Goal: Information Seeking & Learning: Check status

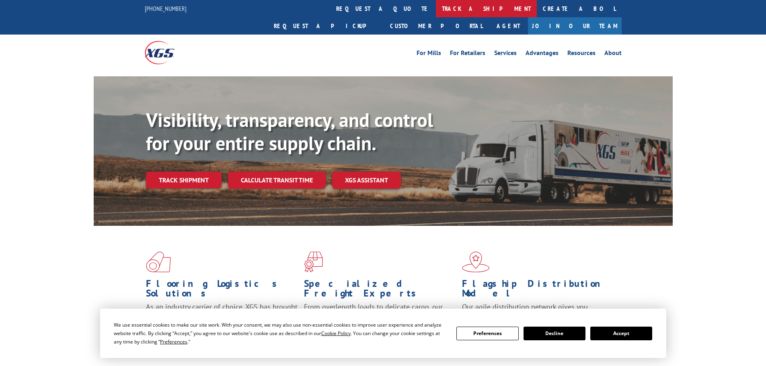
click at [436, 6] on link "track a shipment" at bounding box center [486, 8] width 101 height 17
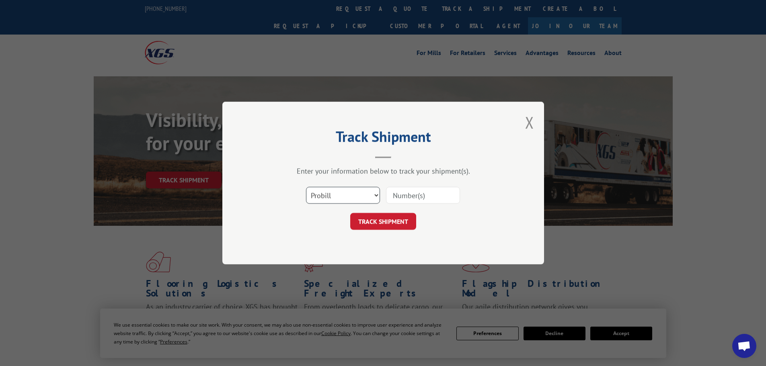
click at [373, 195] on select "Select category... Probill BOL PO" at bounding box center [343, 195] width 74 height 17
select select "bol"
click at [306, 187] on select "Select category... Probill BOL PO" at bounding box center [343, 195] width 74 height 17
click at [398, 195] on input at bounding box center [423, 195] width 74 height 17
type input "1762283"
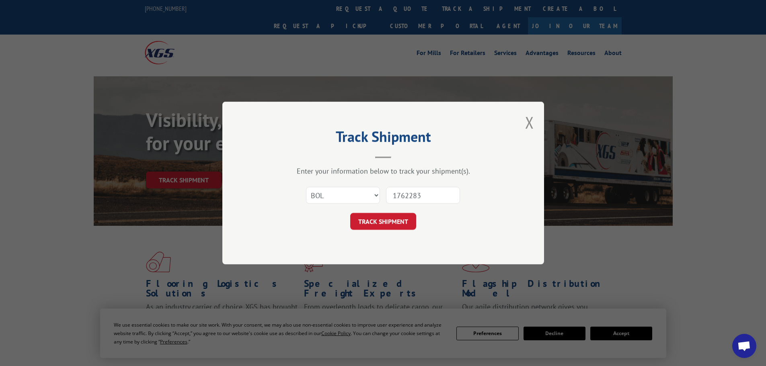
click at [350, 213] on button "TRACK SHIPMENT" at bounding box center [383, 221] width 66 height 17
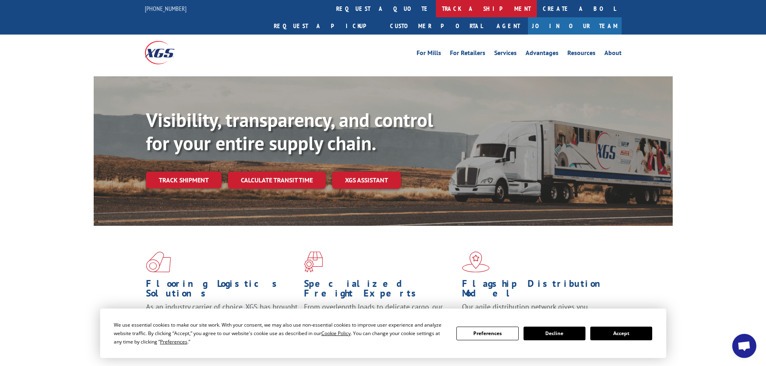
click at [436, 12] on link "track a shipment" at bounding box center [486, 8] width 101 height 17
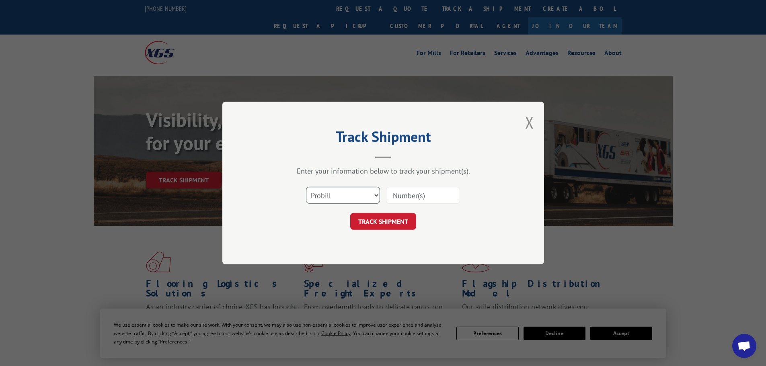
click at [374, 197] on select "Select category... Probill BOL PO" at bounding box center [343, 195] width 74 height 17
click at [416, 192] on input at bounding box center [423, 195] width 74 height 17
type input "1762283"
click button "TRACK SHIPMENT" at bounding box center [383, 221] width 66 height 17
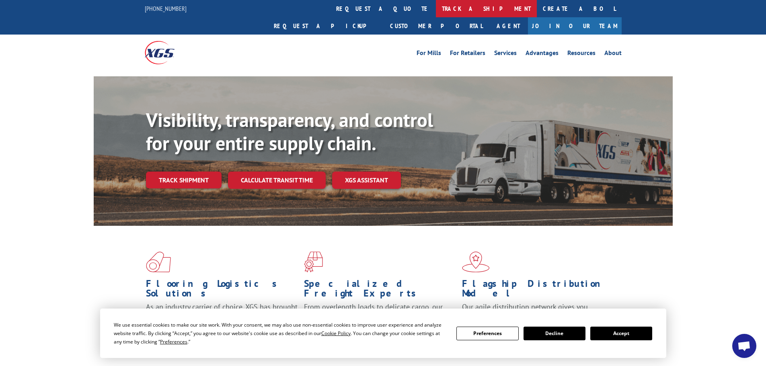
click at [436, 8] on link "track a shipment" at bounding box center [486, 8] width 101 height 17
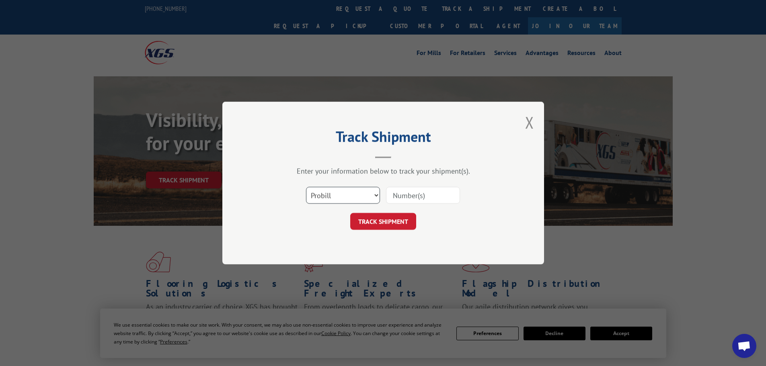
click at [349, 192] on select "Select category... Probill BOL PO" at bounding box center [343, 195] width 74 height 17
select select "po"
click at [306, 187] on select "Select category... Probill BOL PO" at bounding box center [343, 195] width 74 height 17
click at [413, 191] on input at bounding box center [423, 195] width 74 height 17
type input "1762283"
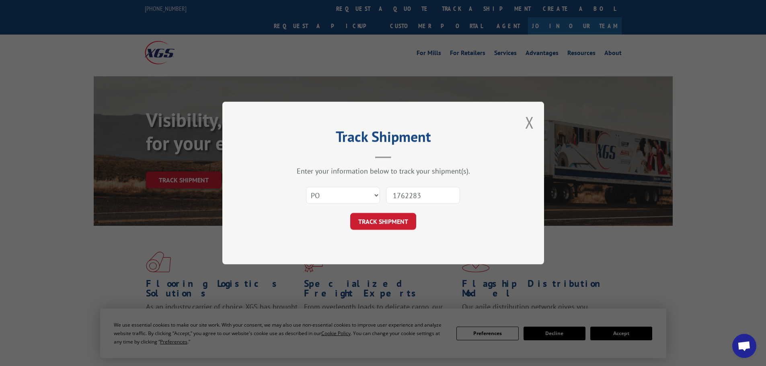
click at [350, 213] on button "TRACK SHIPMENT" at bounding box center [383, 221] width 66 height 17
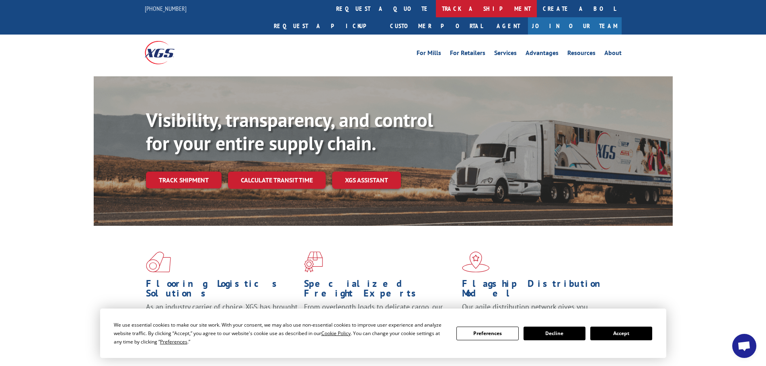
click at [436, 8] on link "track a shipment" at bounding box center [486, 8] width 101 height 17
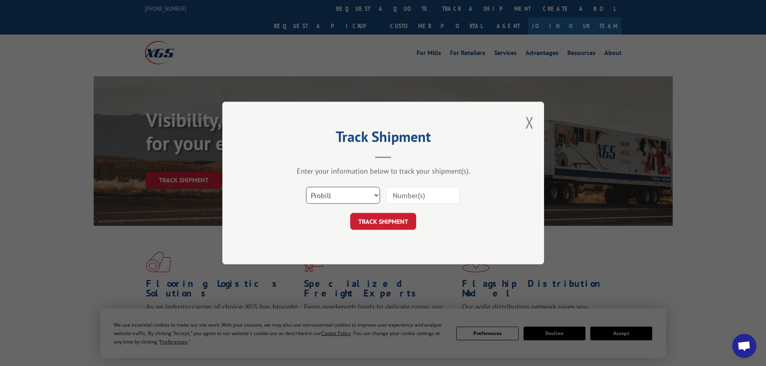
click at [369, 195] on select "Select category... Probill BOL PO" at bounding box center [343, 195] width 74 height 17
select select "bol"
click at [306, 187] on select "Select category... Probill BOL PO" at bounding box center [343, 195] width 74 height 17
click at [414, 195] on input at bounding box center [423, 195] width 74 height 17
type input "1762283"
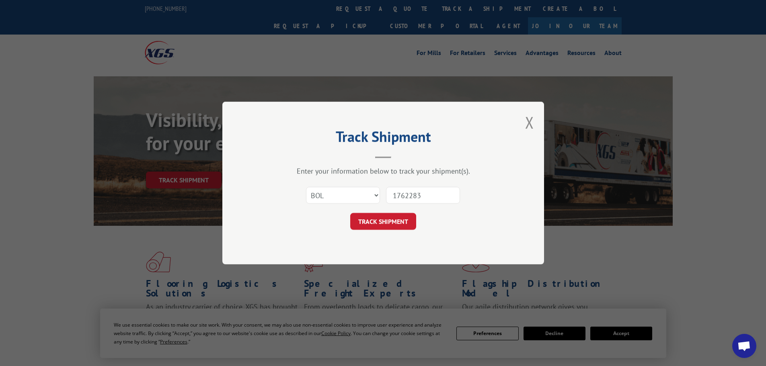
click at [350, 213] on button "TRACK SHIPMENT" at bounding box center [383, 221] width 66 height 17
